Goal: Information Seeking & Learning: Learn about a topic

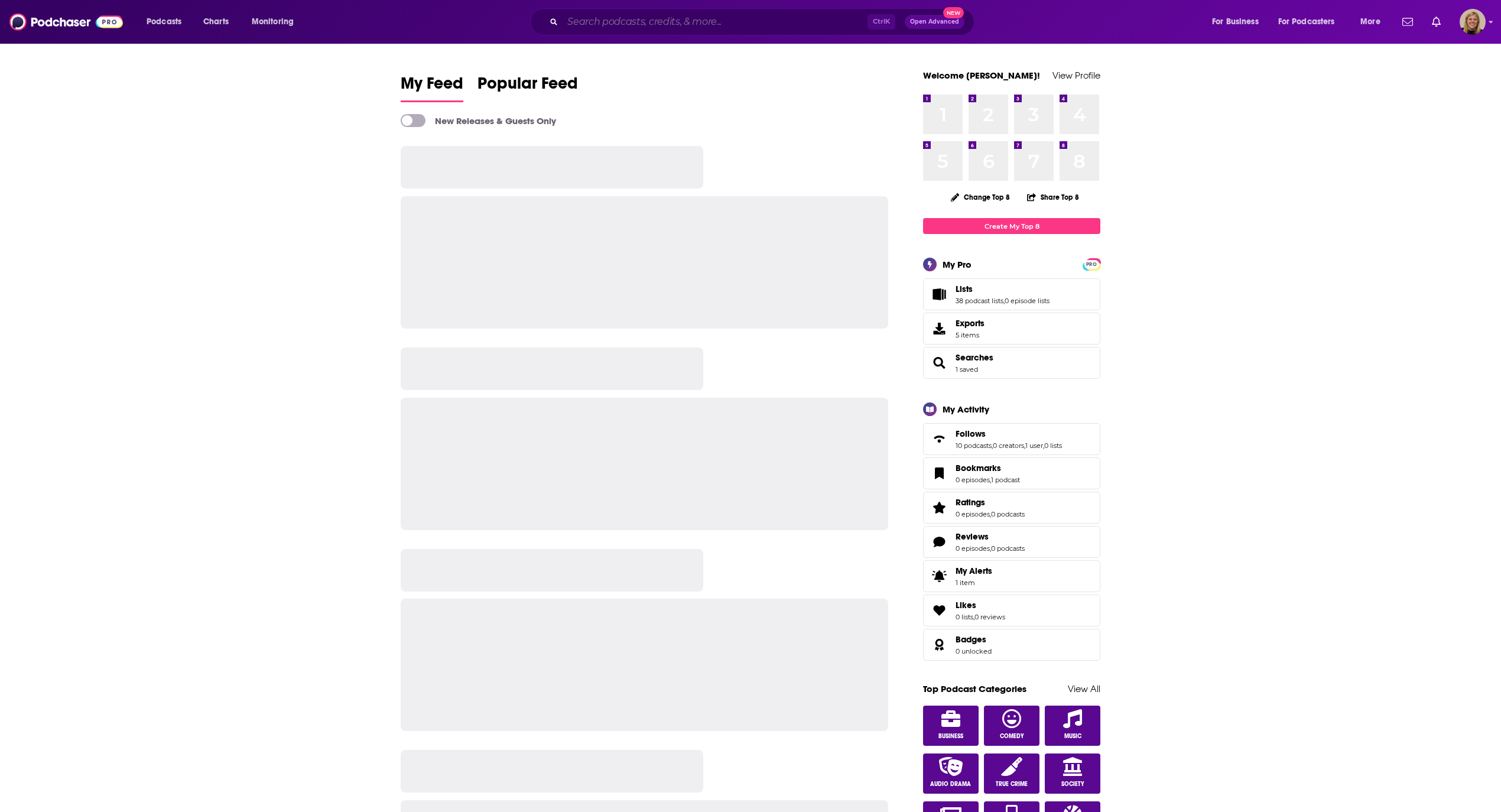
click at [627, 15] on input "Search podcasts, credits, & more..." at bounding box center [715, 21] width 305 height 19
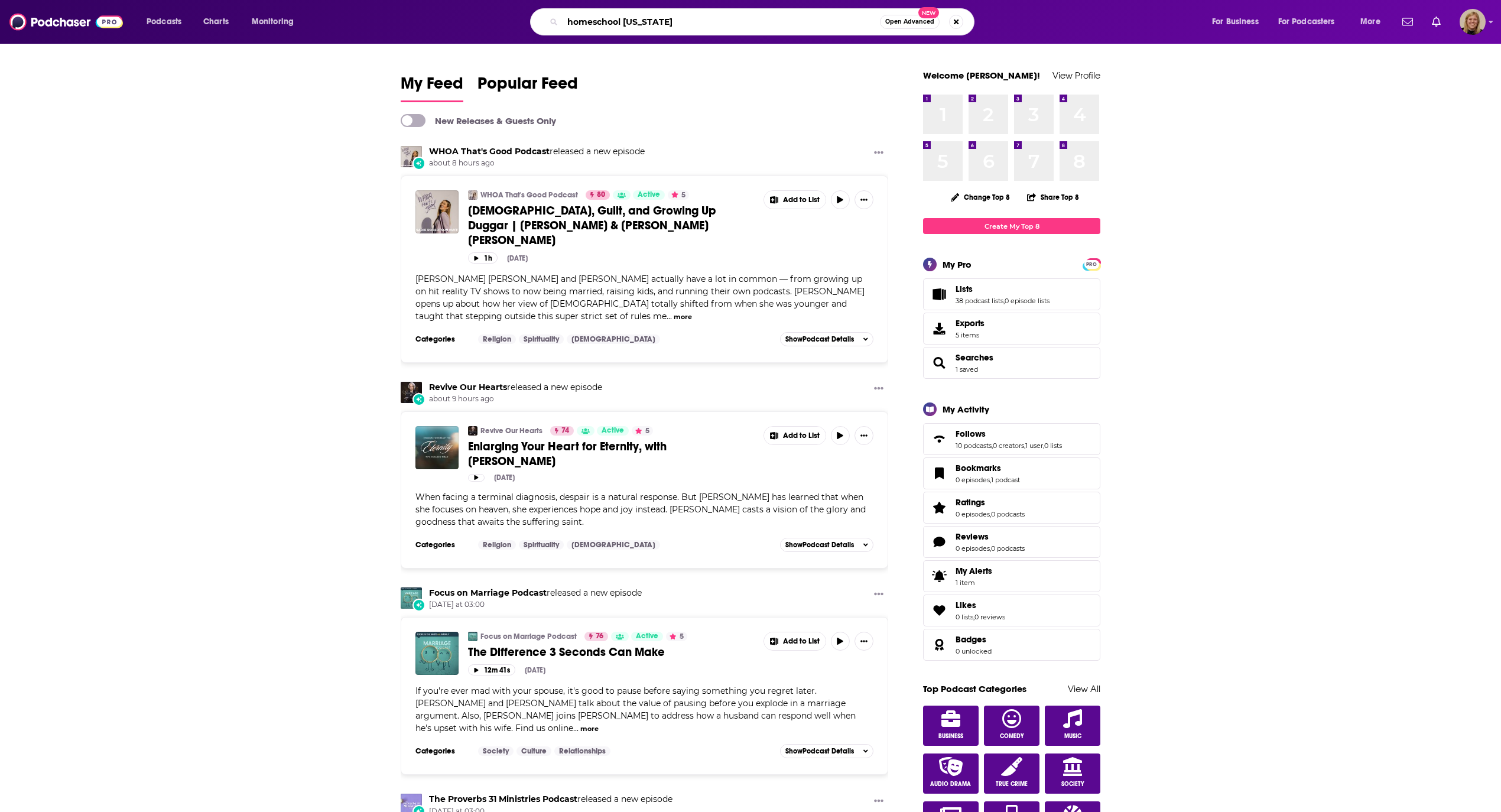
type input "homeschool [US_STATE]"
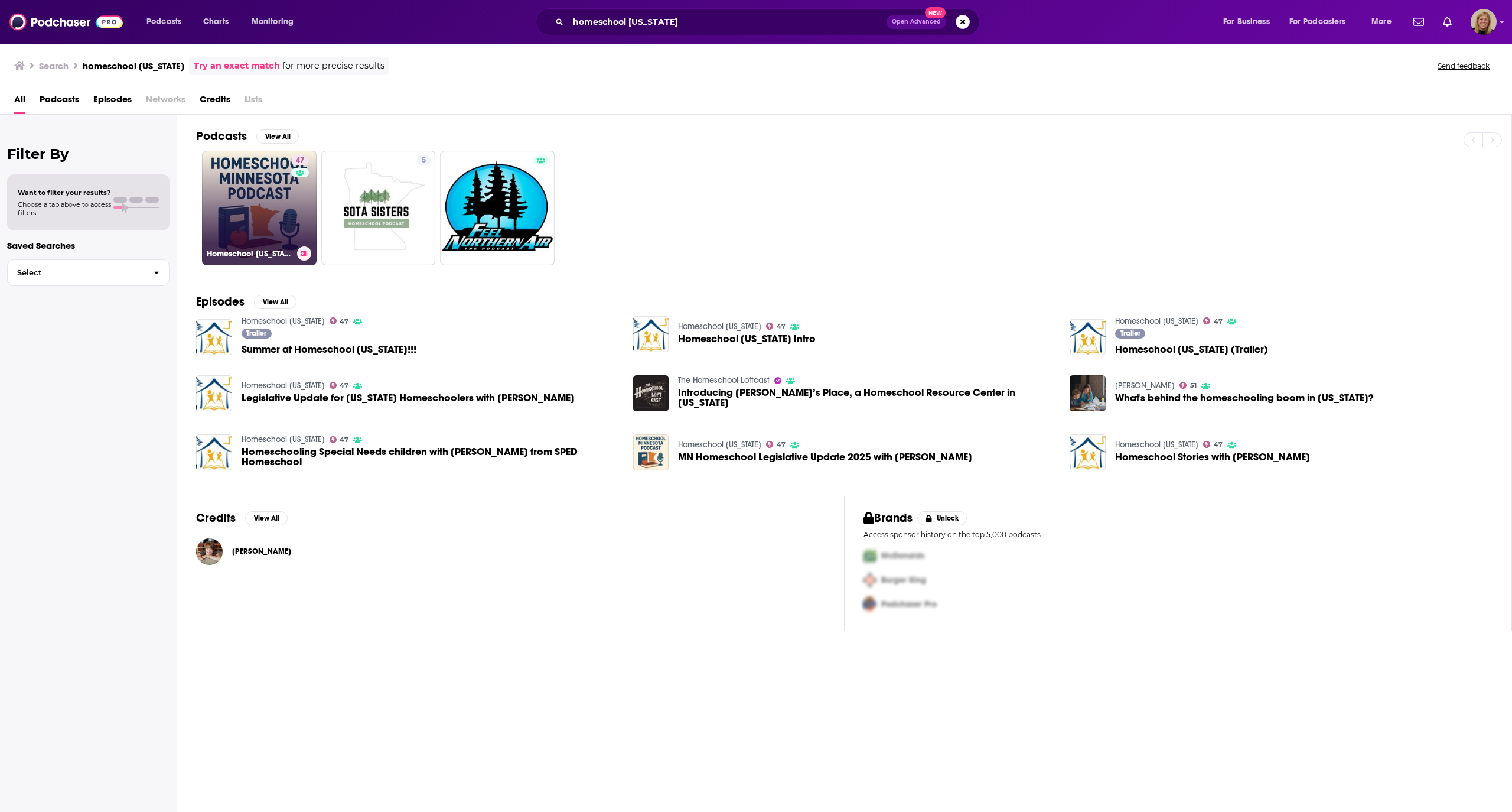
click at [260, 188] on link "47 Homeschool [US_STATE]" at bounding box center [259, 208] width 115 height 115
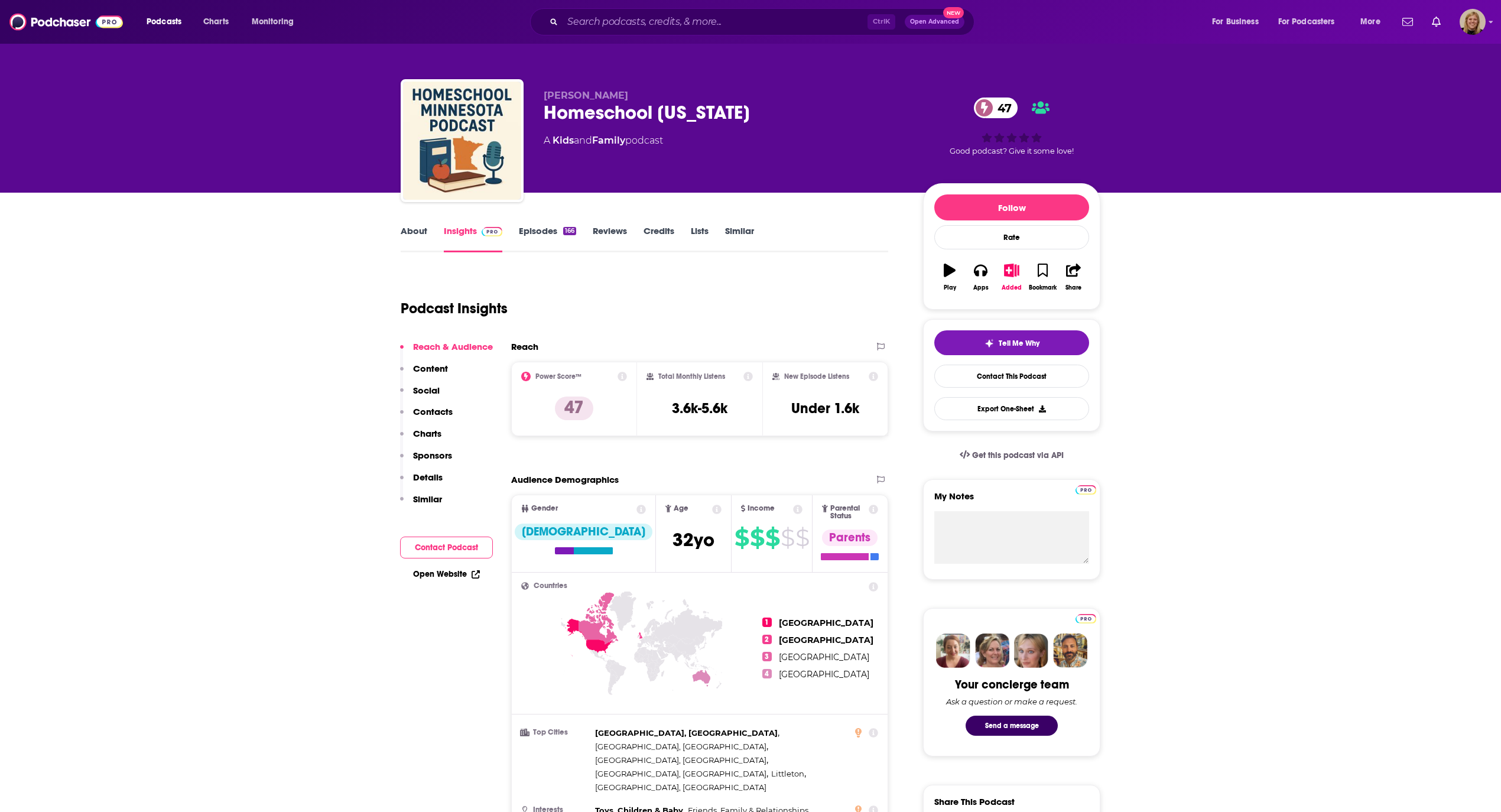
click at [411, 230] on link "About" at bounding box center [413, 239] width 27 height 28
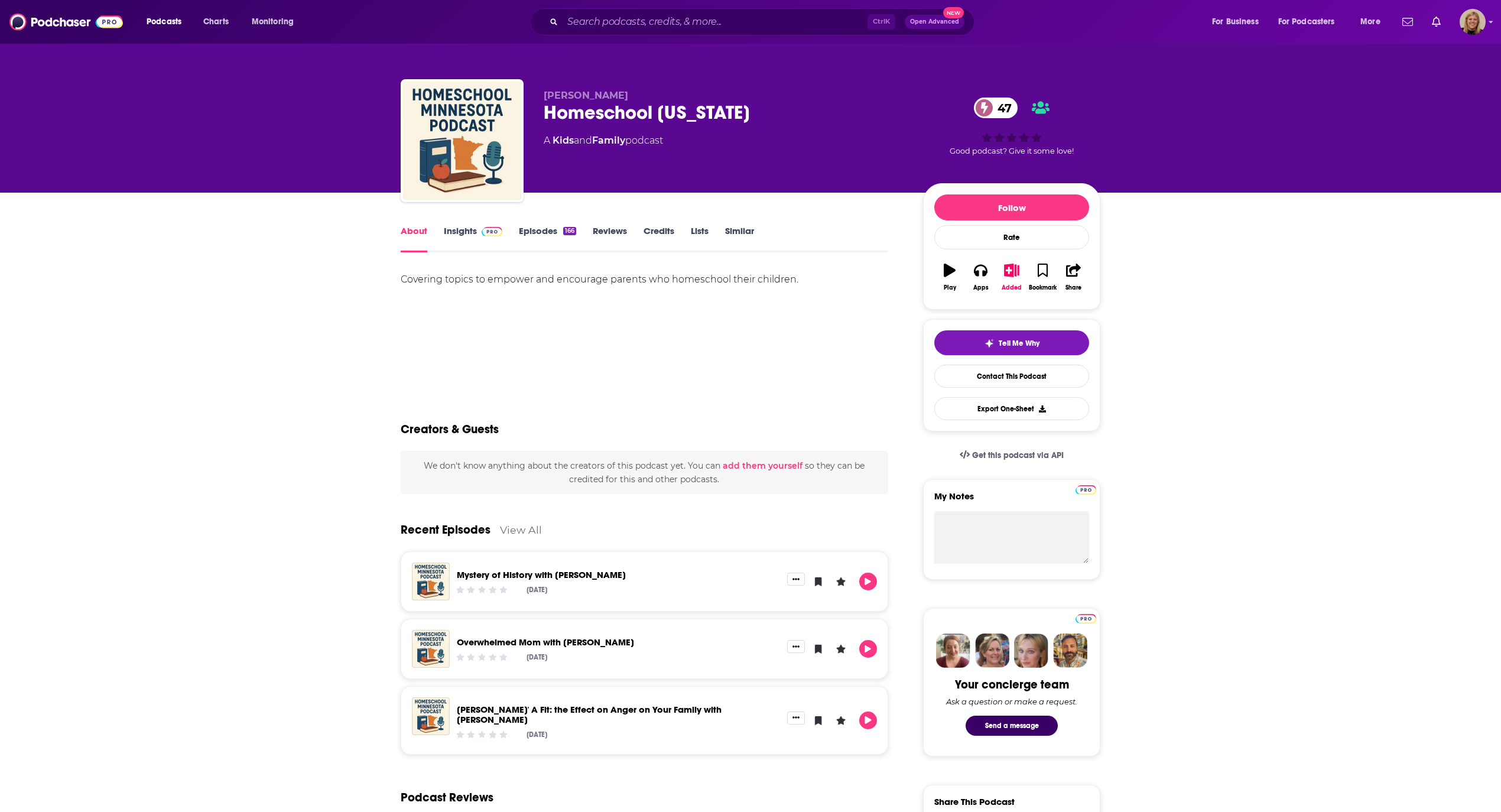
click at [500, 279] on div "Covering topics to empower and encourage parents who homeschool their children." at bounding box center [644, 279] width 488 height 17
copy div "Covering topics to empower and encourage parents who homeschool their children."
